Goal: Check status: Check status

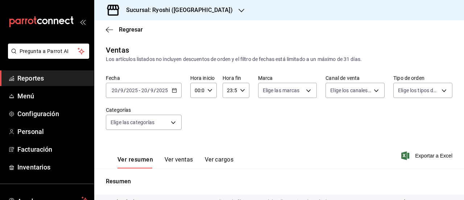
scroll to position [148, 0]
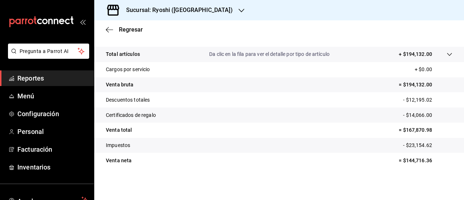
click at [143, 17] on div "Sucursal: Ryoshi ([GEOGRAPHIC_DATA])" at bounding box center [173, 10] width 147 height 20
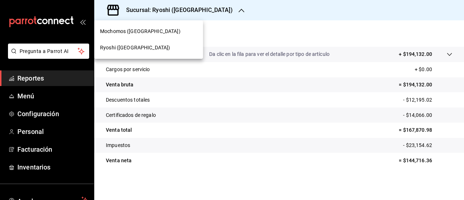
click at [147, 12] on div at bounding box center [232, 100] width 464 height 200
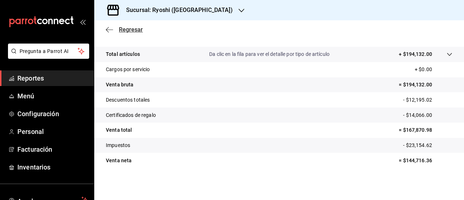
click at [123, 28] on span "Regresar" at bounding box center [131, 29] width 24 height 7
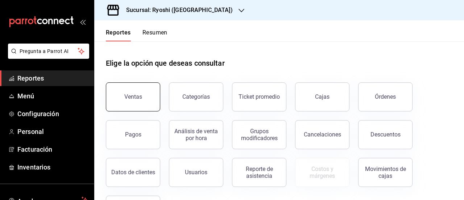
click at [139, 99] on div "Ventas" at bounding box center [133, 96] width 18 height 7
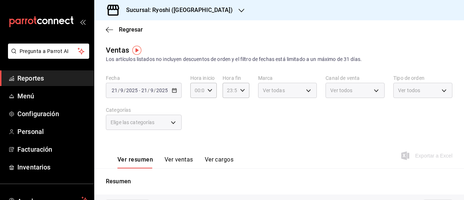
click at [148, 90] on span "/" at bounding box center [149, 90] width 2 height 6
click at [174, 95] on div "[DATE] [DATE] - [DATE] [DATE]" at bounding box center [144, 90] width 76 height 15
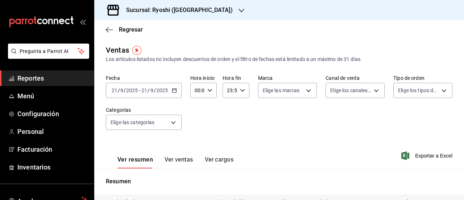
click at [173, 93] on div "[DATE] [DATE] - [DATE] [DATE]" at bounding box center [144, 90] width 76 height 15
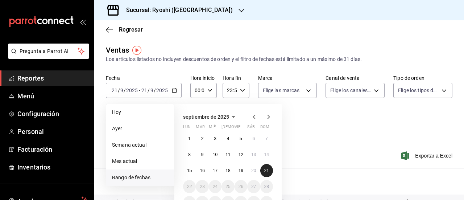
click at [267, 168] on abbr "21" at bounding box center [266, 170] width 5 height 5
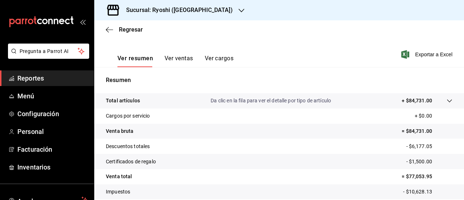
scroll to position [148, 0]
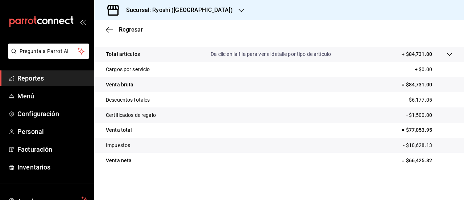
click at [161, 11] on h3 "Sucursal: Ryoshi ([GEOGRAPHIC_DATA])" at bounding box center [176, 10] width 112 height 9
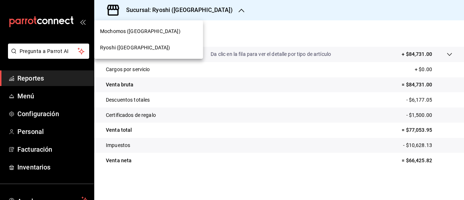
click at [131, 33] on span "Mochomos ([GEOGRAPHIC_DATA])" at bounding box center [140, 32] width 81 height 8
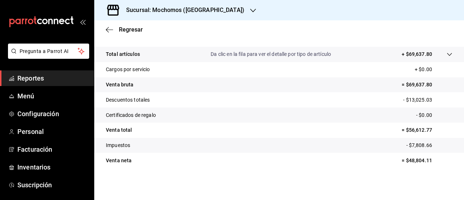
scroll to position [148, 0]
